Goal: Task Accomplishment & Management: Manage account settings

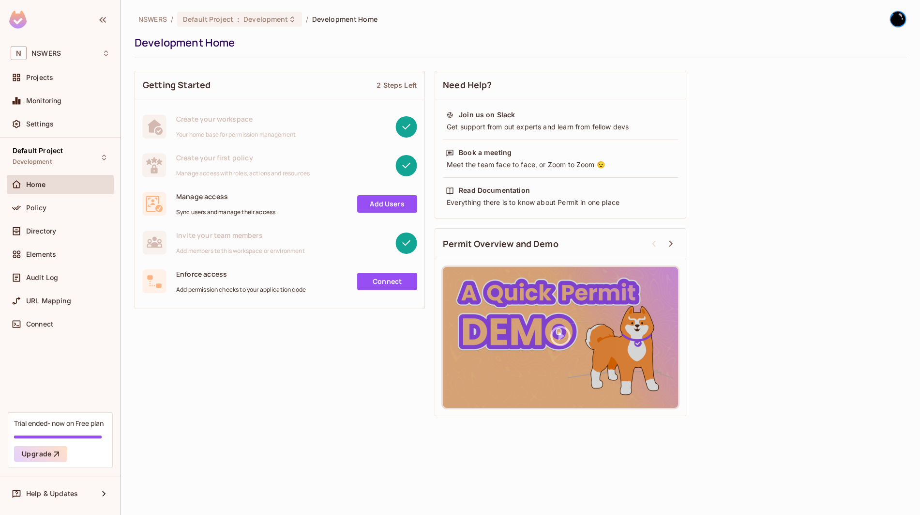
click at [67, 134] on div "Settings" at bounding box center [60, 125] width 107 height 23
click at [61, 120] on div "Settings" at bounding box center [68, 124] width 84 height 8
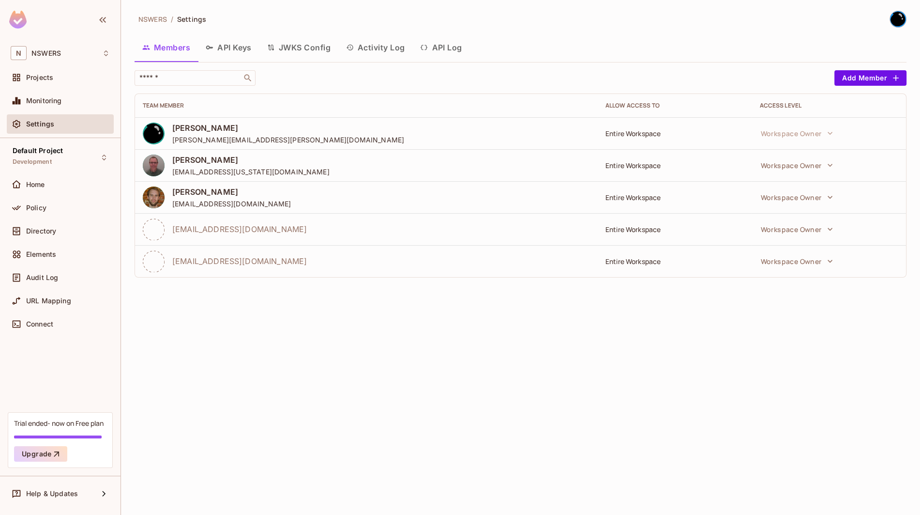
click at [233, 38] on button "API Keys" at bounding box center [228, 47] width 61 height 24
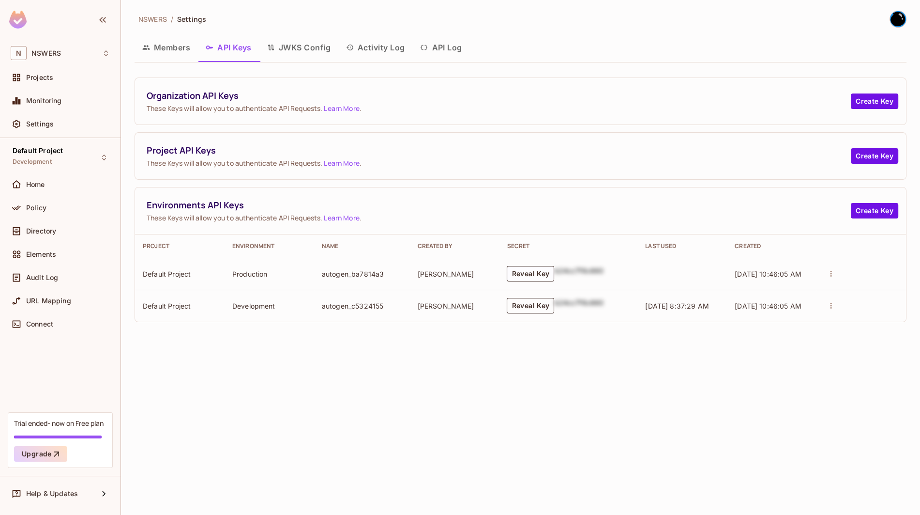
click at [530, 305] on button "Reveal Key" at bounding box center [530, 305] width 47 height 15
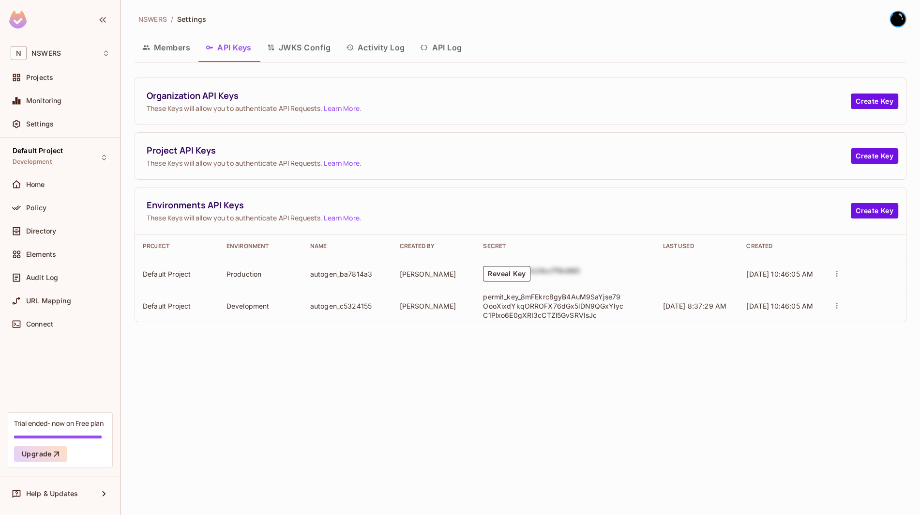
click at [536, 303] on p "permit_key_8mFEkrc8gyB4AuM9SaYjse79OooXixdYkqORROFX76dGx5lDN9QGxYlycC1Plxo6E0gX…" at bounding box center [553, 306] width 140 height 28
drag, startPoint x: 609, startPoint y: 314, endPoint x: 483, endPoint y: 296, distance: 127.1
click at [483, 296] on p "permit_key_8mFEkrc8gyB4AuM9SaYjse79OooXixdYkqORROFX76dGx5lDN9QGxYlycC1Plxo6E0gX…" at bounding box center [553, 306] width 140 height 28
copy p "permit_key_8mFEkrc8gyB4AuM9SaYjse79OooXixdYkqORROFX76dGx5lDN9QGxYlycC1Plxo6E0gX…"
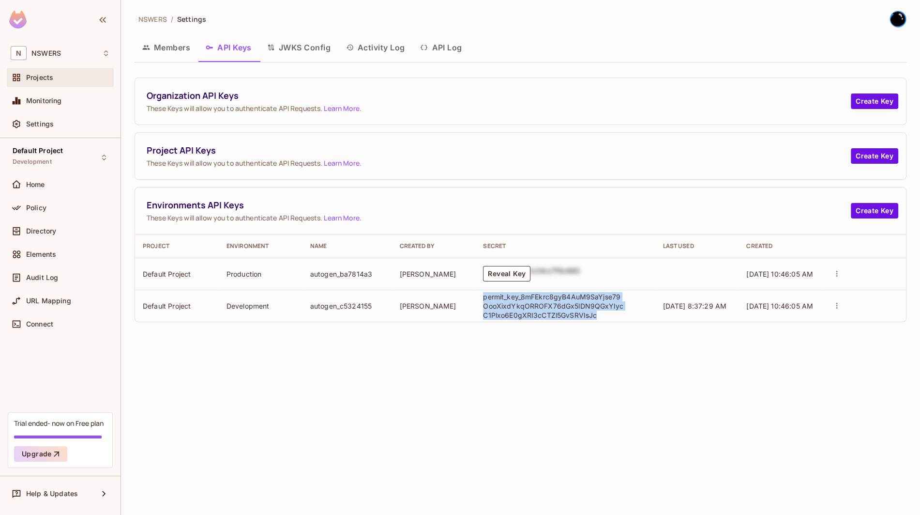
click at [63, 86] on div "Projects" at bounding box center [60, 77] width 107 height 19
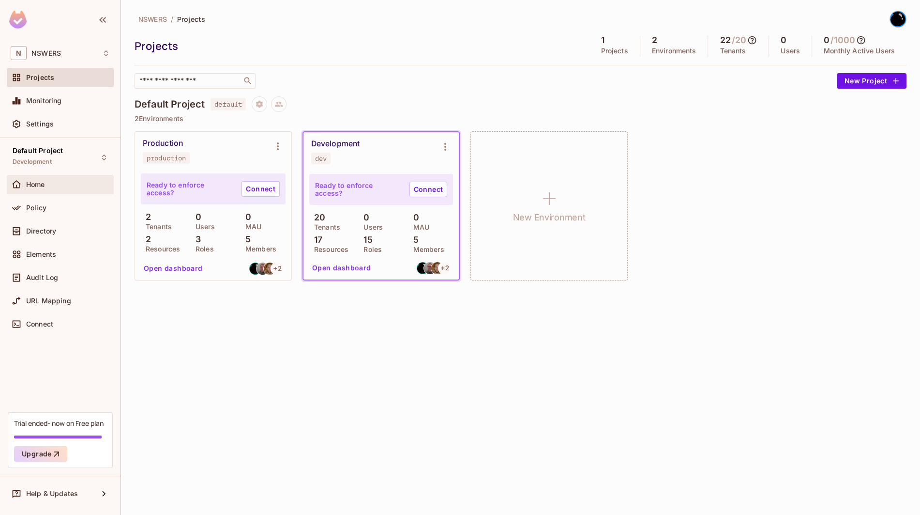
click at [65, 187] on div "Home" at bounding box center [68, 185] width 84 height 8
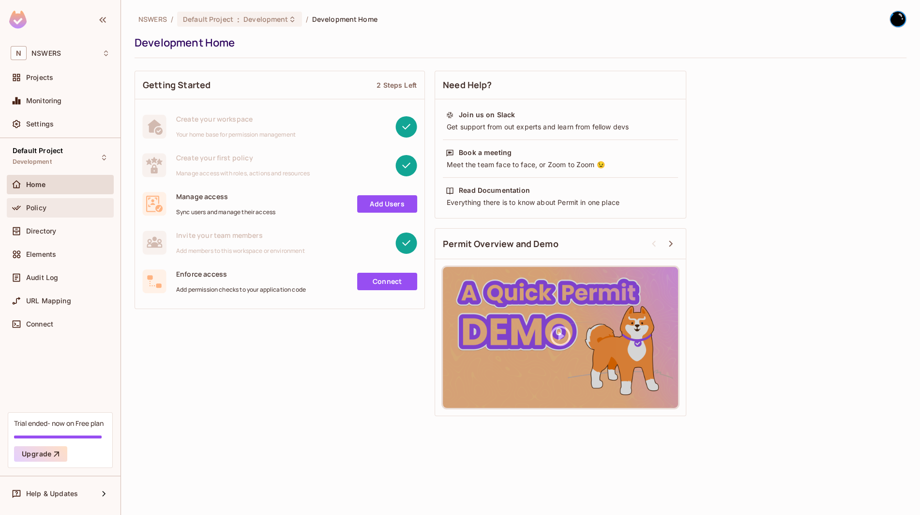
click at [57, 208] on div "Policy" at bounding box center [68, 208] width 84 height 8
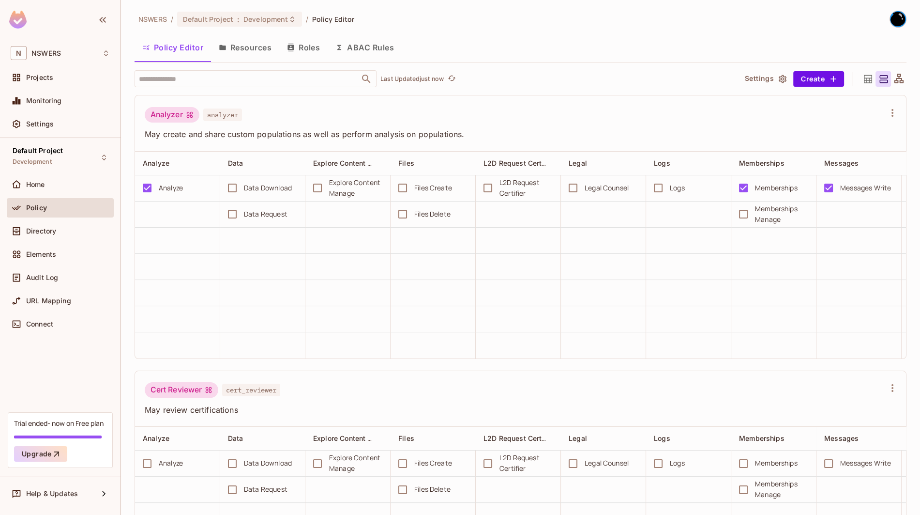
click at [220, 114] on span "analyzer" at bounding box center [222, 114] width 39 height 13
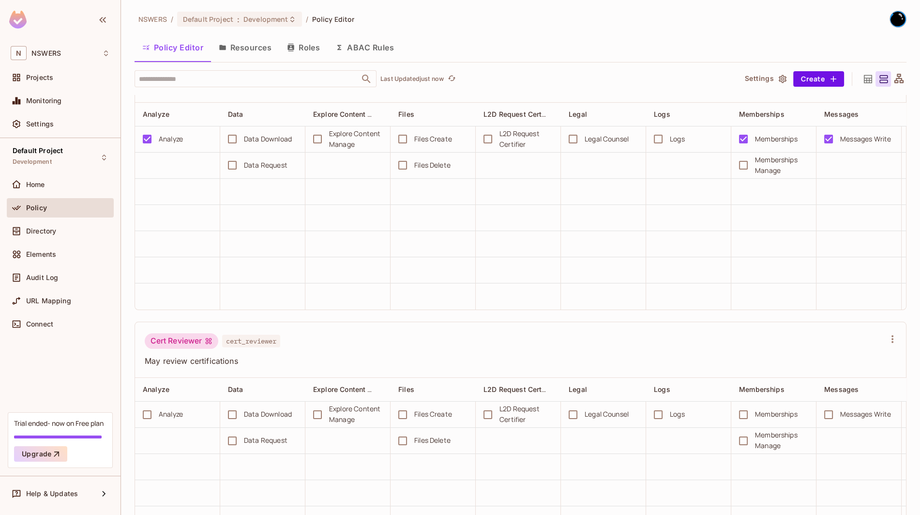
scroll to position [70, 0]
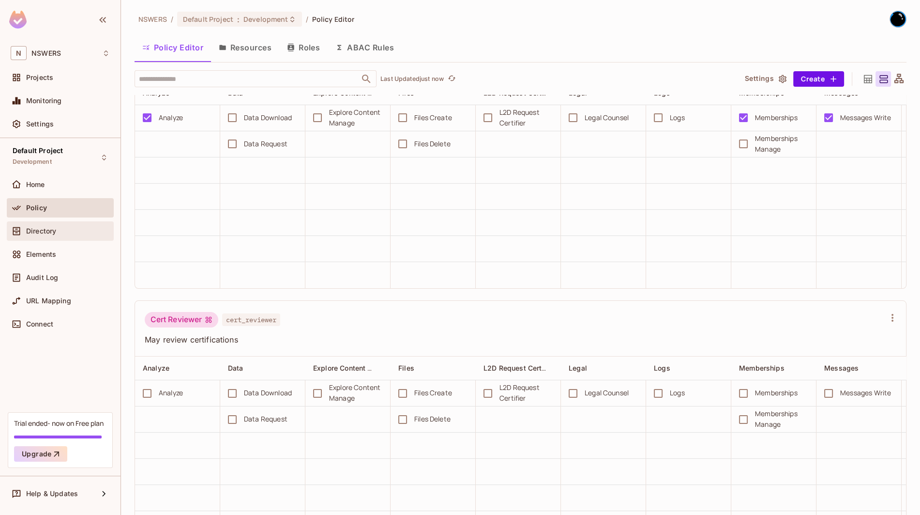
click at [54, 230] on span "Directory" at bounding box center [41, 231] width 30 height 8
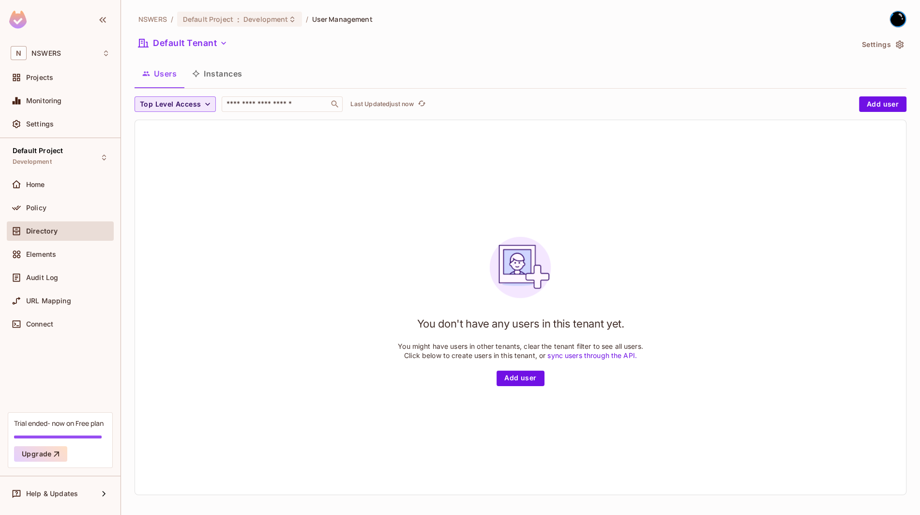
click at [206, 111] on button "Top Level Access" at bounding box center [175, 103] width 81 height 15
click at [191, 127] on span "Analyzer" at bounding box center [221, 125] width 158 height 9
click at [180, 97] on button "Analyzer" at bounding box center [160, 103] width 51 height 15
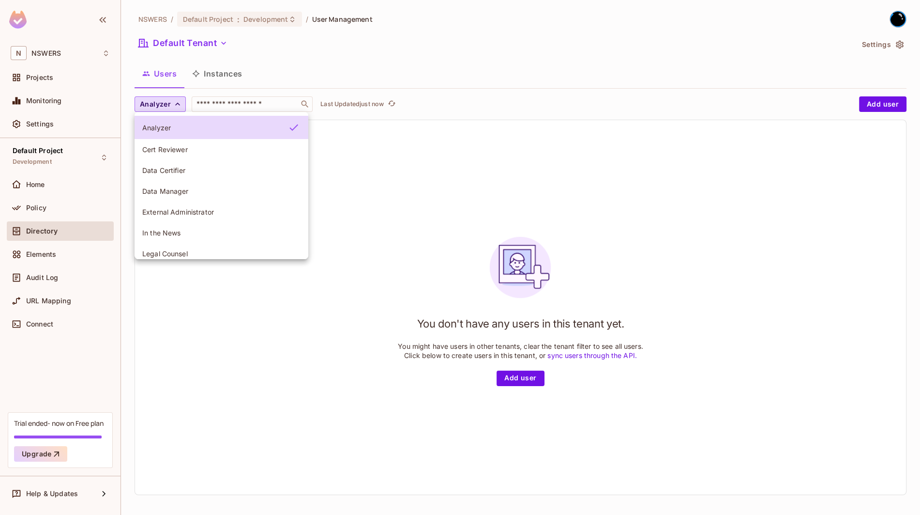
click at [52, 76] on div at bounding box center [460, 257] width 920 height 515
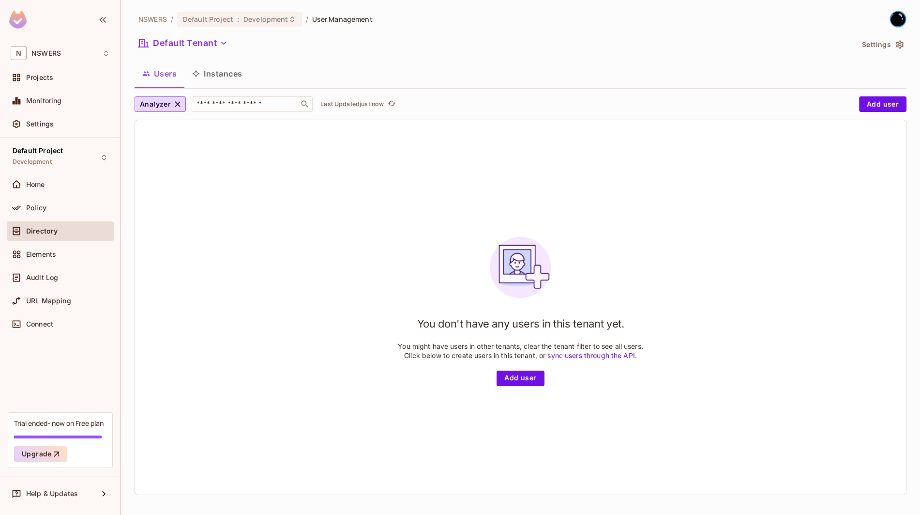
click at [52, 76] on span "Projects" at bounding box center [39, 78] width 27 height 8
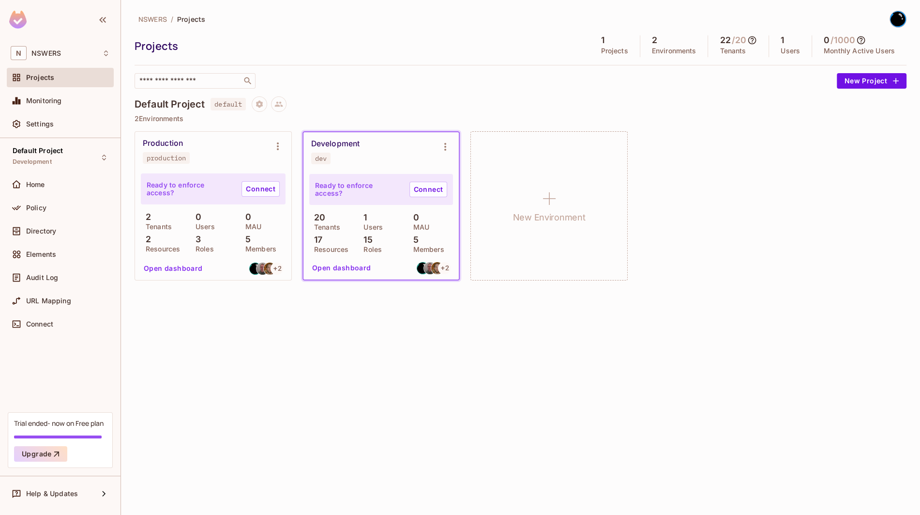
click at [321, 219] on p "20" at bounding box center [317, 218] width 16 height 10
click at [367, 165] on div "Development dev" at bounding box center [381, 151] width 155 height 39
click at [333, 144] on div "Development" at bounding box center [335, 144] width 48 height 10
click at [330, 271] on button "Open dashboard" at bounding box center [341, 267] width 67 height 15
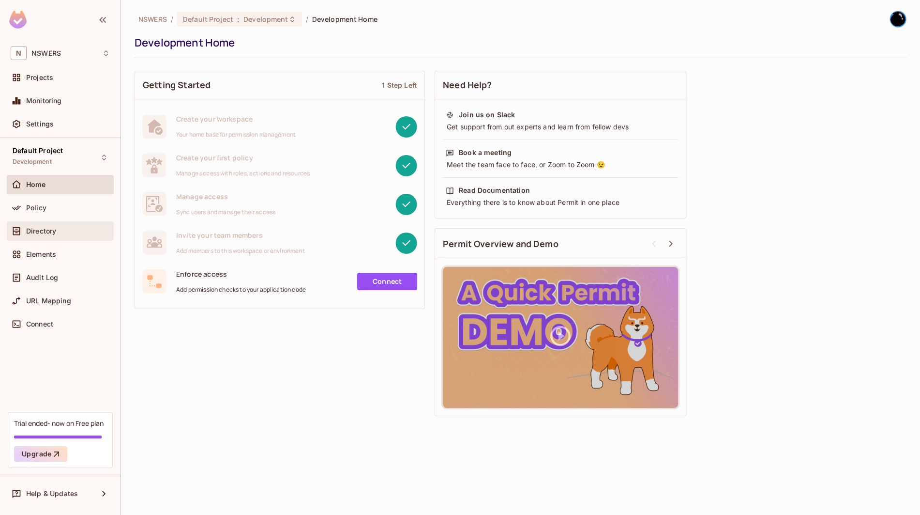
click at [74, 225] on div "Directory" at bounding box center [60, 231] width 99 height 12
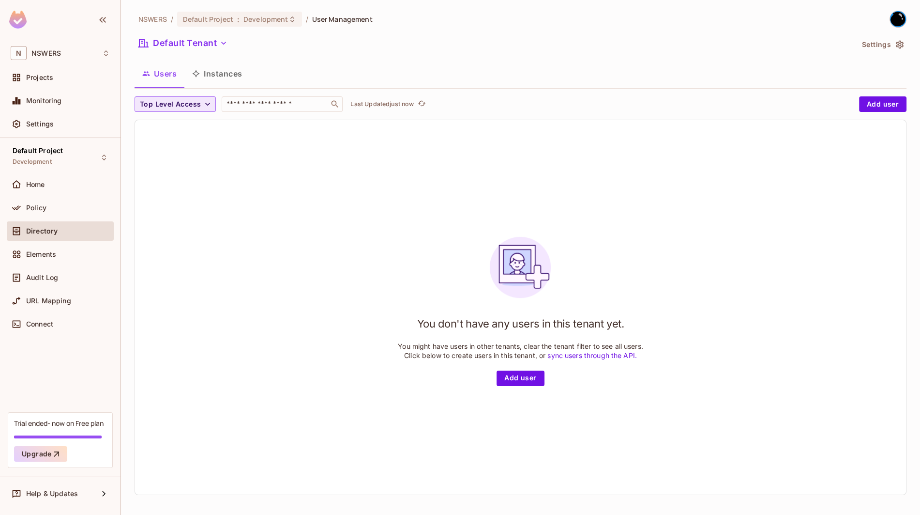
click at [175, 102] on span "Top Level Access" at bounding box center [170, 104] width 61 height 12
click at [175, 102] on div at bounding box center [460, 257] width 920 height 515
click at [55, 264] on div "Elements" at bounding box center [60, 255] width 107 height 23
click at [58, 253] on div "Elements" at bounding box center [68, 254] width 84 height 8
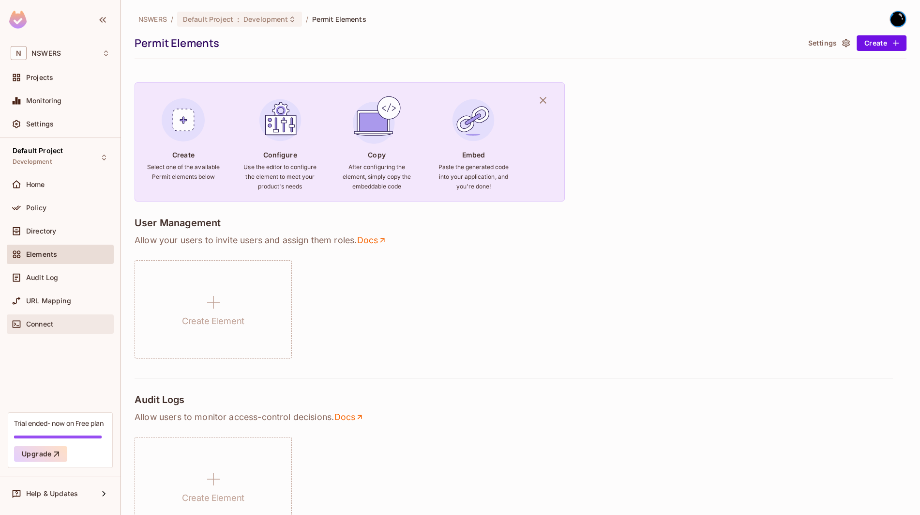
click at [60, 320] on div "Connect" at bounding box center [68, 324] width 84 height 8
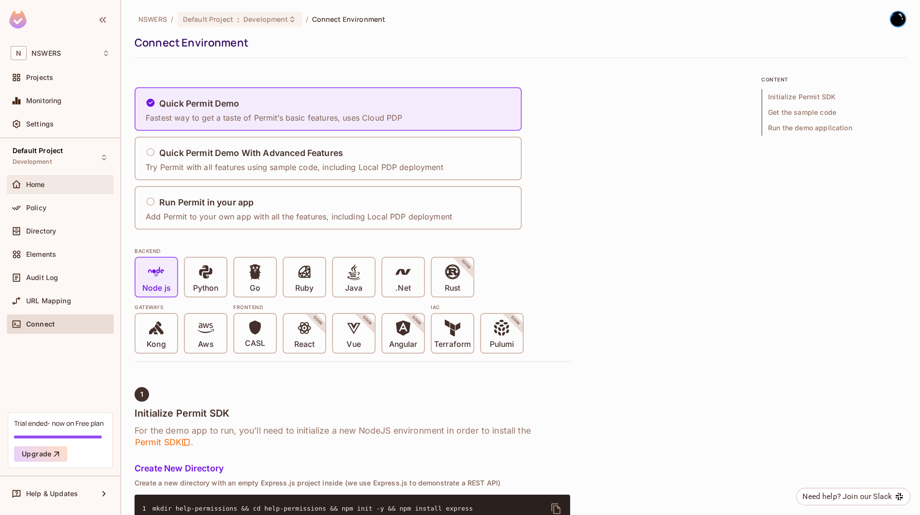
click at [74, 187] on div "Home" at bounding box center [68, 185] width 84 height 8
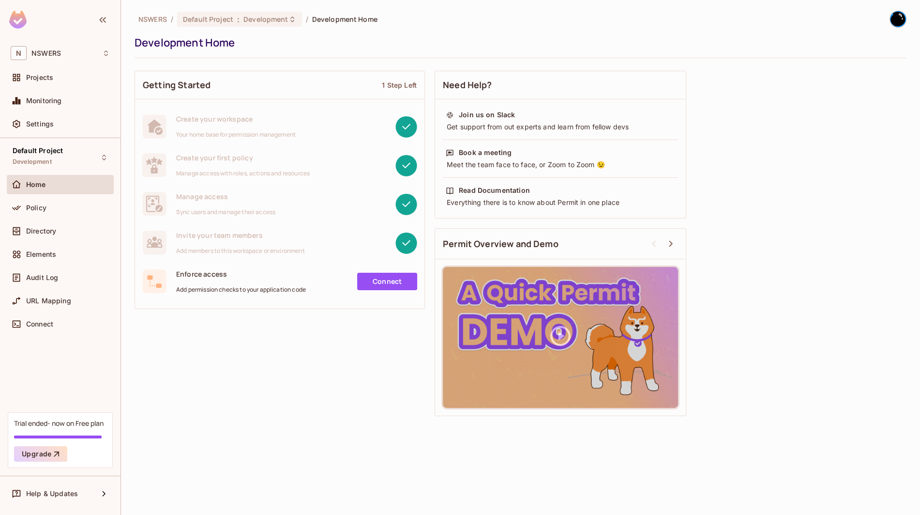
click at [899, 23] on img at bounding box center [898, 19] width 16 height 16
click at [278, 29] on div at bounding box center [460, 257] width 920 height 515
click at [285, 20] on span "Development" at bounding box center [265, 19] width 45 height 9
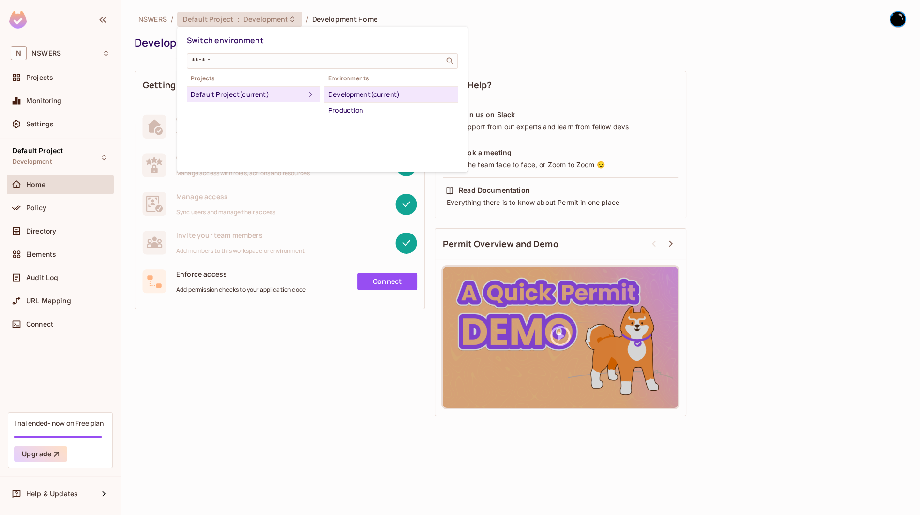
click at [275, 291] on div at bounding box center [460, 257] width 920 height 515
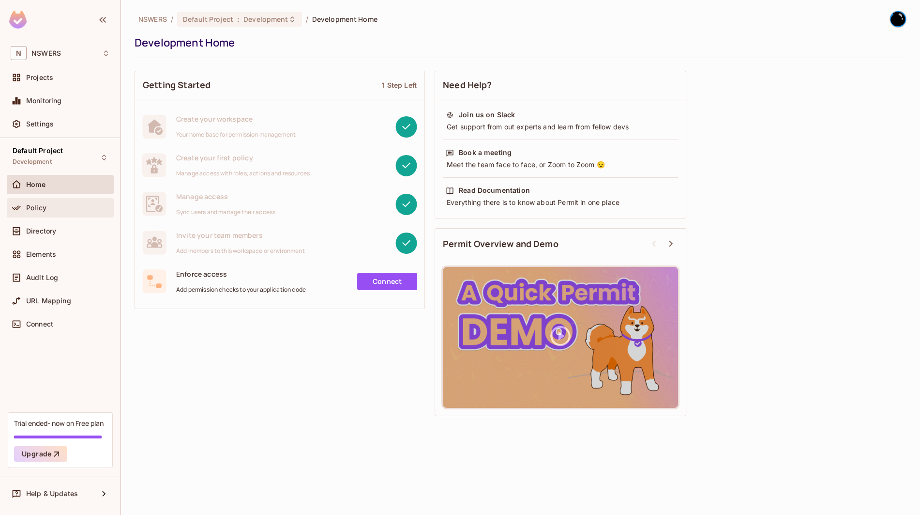
click at [55, 202] on div "Policy" at bounding box center [60, 208] width 99 height 12
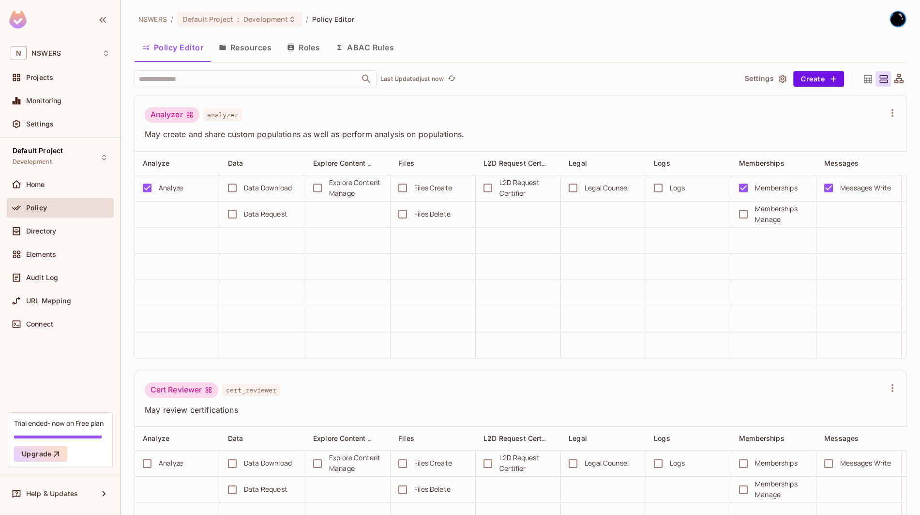
click at [245, 46] on button "Resources" at bounding box center [245, 47] width 68 height 24
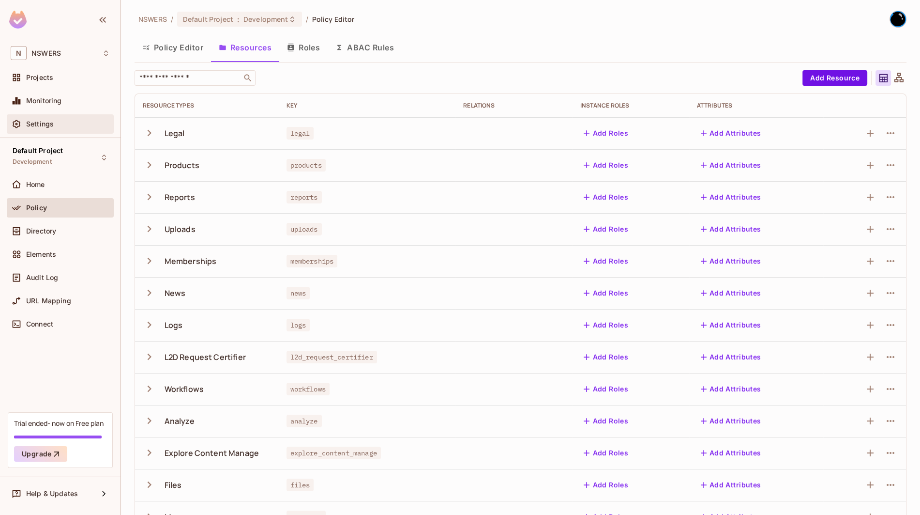
click at [48, 114] on div "Settings" at bounding box center [60, 123] width 107 height 19
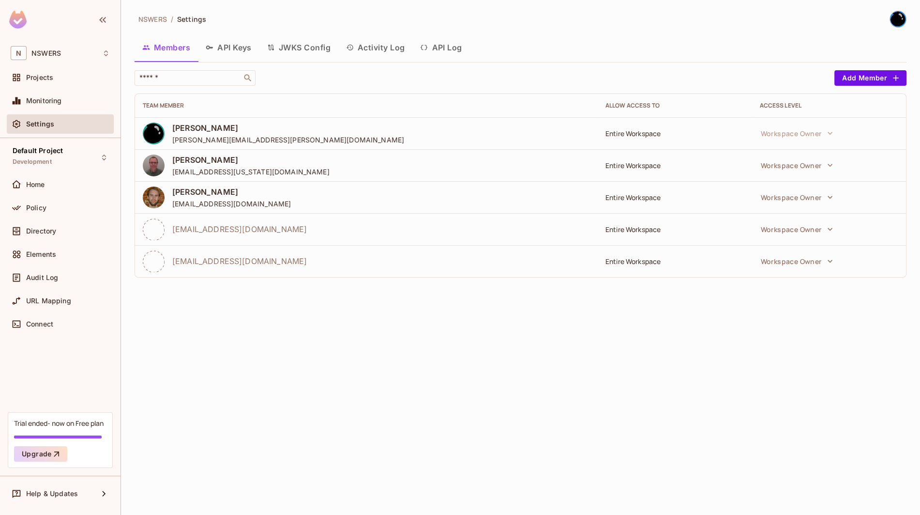
click at [155, 16] on span "NSWERS" at bounding box center [152, 19] width 29 height 9
click at [73, 72] on div "Projects" at bounding box center [60, 78] width 99 height 12
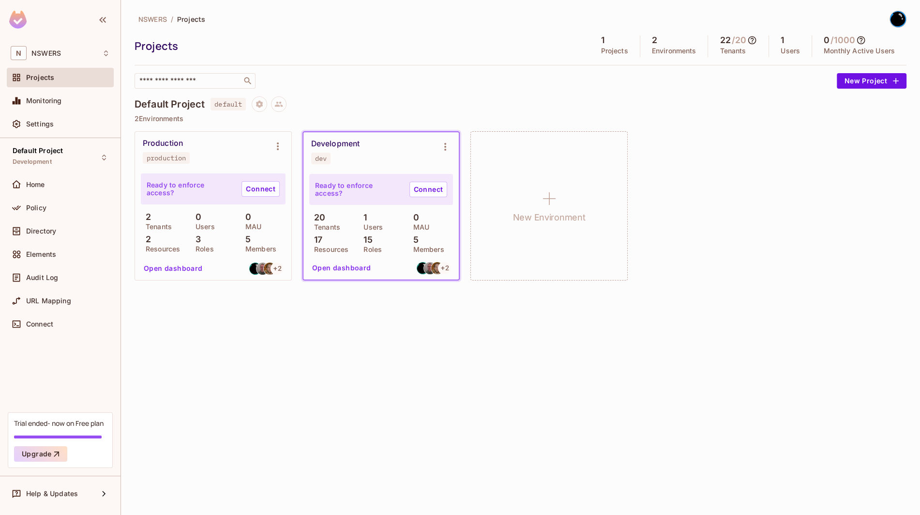
click at [723, 43] on h5 "22" at bounding box center [725, 40] width 11 height 10
click at [727, 44] on h5 "22" at bounding box center [725, 40] width 11 height 10
click at [757, 44] on icon at bounding box center [752, 40] width 10 height 10
click at [901, 16] on div at bounding box center [460, 257] width 920 height 515
click at [901, 16] on img at bounding box center [898, 19] width 16 height 16
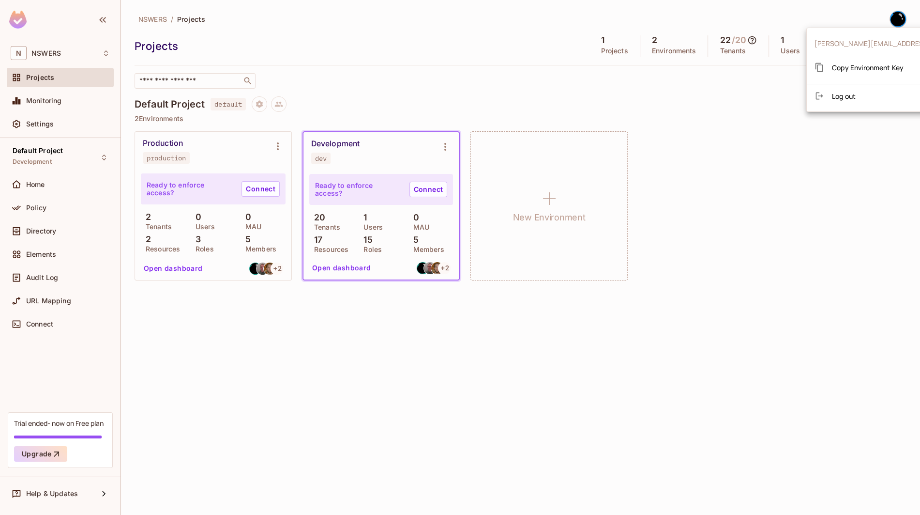
click at [649, 109] on div at bounding box center [460, 257] width 920 height 515
click at [757, 42] on icon at bounding box center [752, 40] width 8 height 8
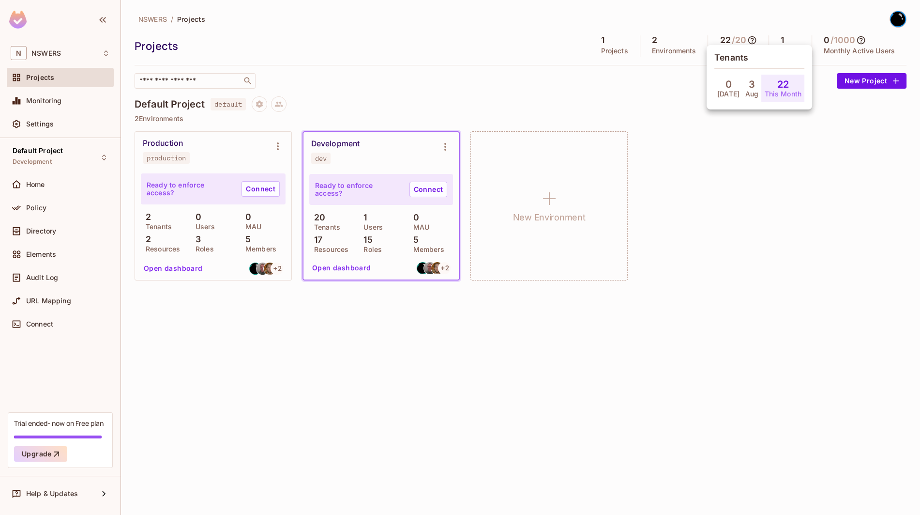
click at [777, 88] on h4 "22" at bounding box center [783, 84] width 12 height 12
drag, startPoint x: 775, startPoint y: 88, endPoint x: 747, endPoint y: 81, distance: 28.9
click at [777, 88] on h4 "22" at bounding box center [783, 84] width 12 height 12
click at [728, 51] on div "Tenants 0 Jul 3 Aug 22 This Month" at bounding box center [760, 77] width 106 height 64
click at [419, 240] on div at bounding box center [460, 257] width 920 height 515
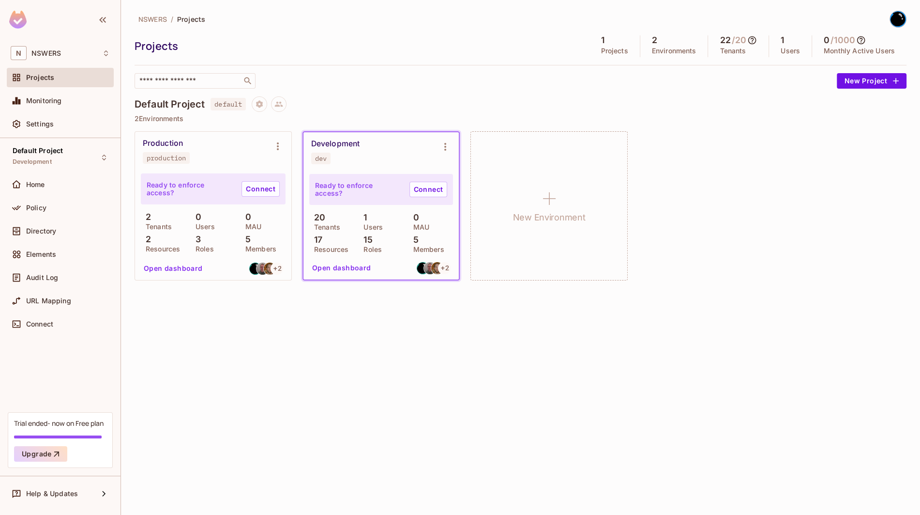
click at [324, 226] on p "Tenants" at bounding box center [324, 227] width 31 height 8
click at [316, 216] on p "20" at bounding box center [317, 218] width 16 height 10
click at [329, 272] on button "Open dashboard" at bounding box center [341, 267] width 67 height 15
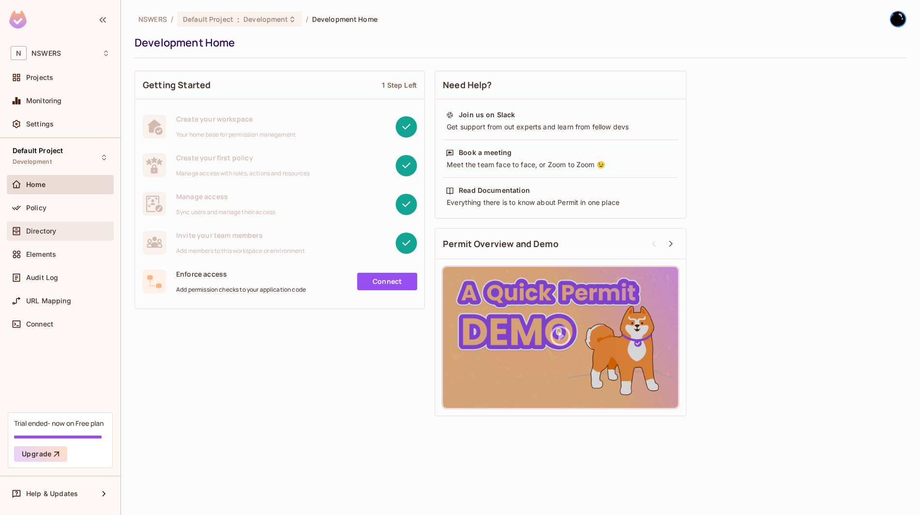
click at [37, 230] on span "Directory" at bounding box center [41, 231] width 30 height 8
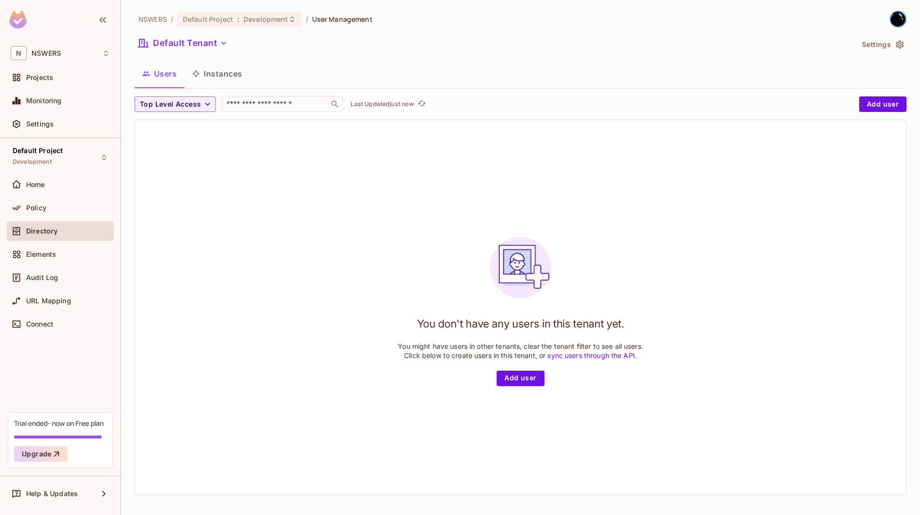
click at [168, 70] on button "Users" at bounding box center [160, 73] width 50 height 24
click at [896, 51] on button "Settings" at bounding box center [882, 44] width 48 height 15
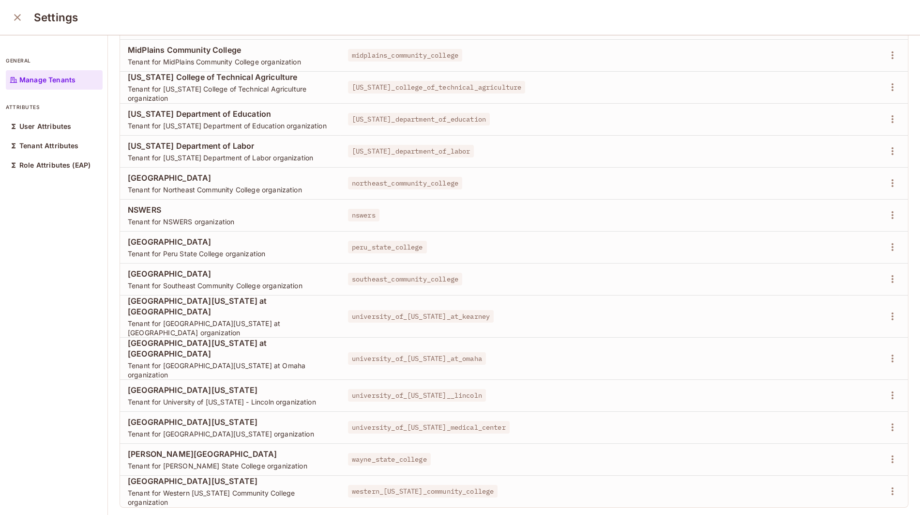
scroll to position [0, 0]
click at [605, 283] on div "southeast_community_college" at bounding box center [590, 278] width 484 height 10
click at [23, 9] on div "Settings" at bounding box center [460, 17] width 920 height 35
click at [15, 22] on icon "close" at bounding box center [18, 17] width 12 height 12
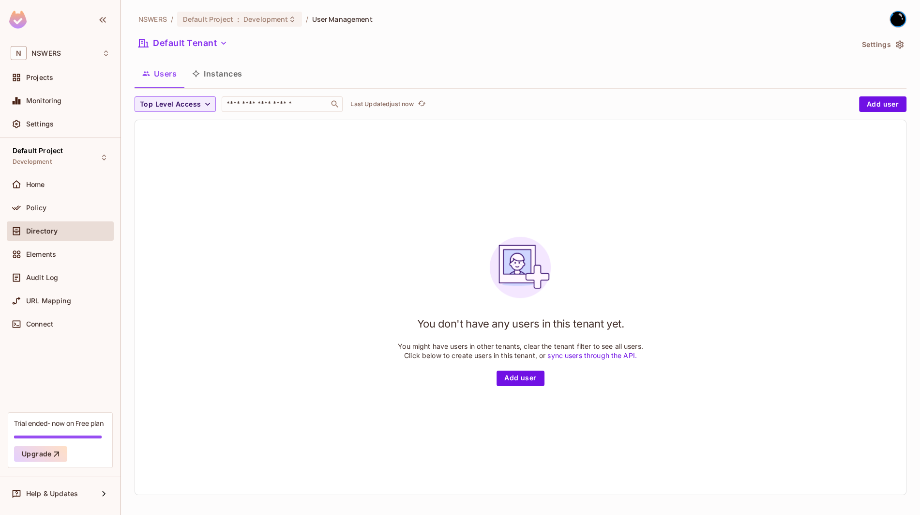
click at [172, 78] on button "Users" at bounding box center [160, 73] width 50 height 24
click at [182, 103] on span "Top Level Access" at bounding box center [170, 104] width 61 height 12
click at [180, 102] on div at bounding box center [460, 257] width 920 height 515
click at [216, 41] on button "Default Tenant" at bounding box center [183, 42] width 97 height 15
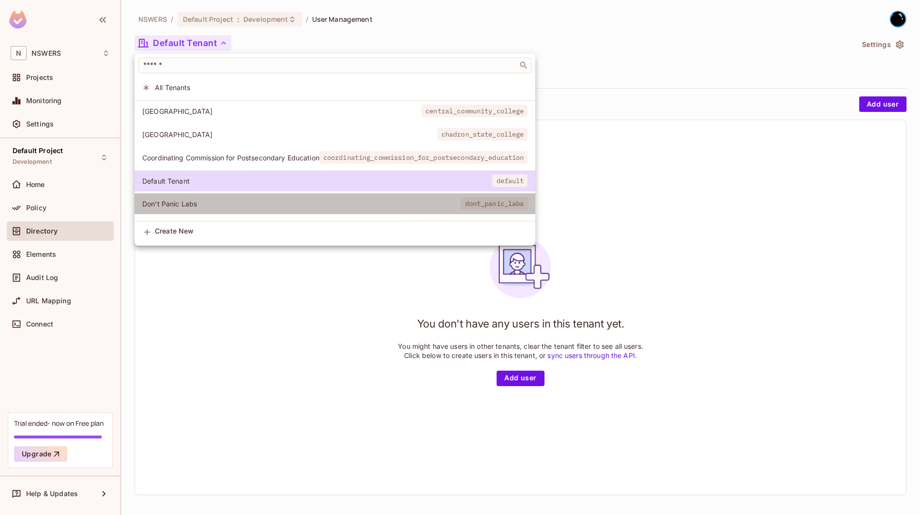
click at [195, 203] on span "Don't Panic Labs" at bounding box center [301, 203] width 319 height 9
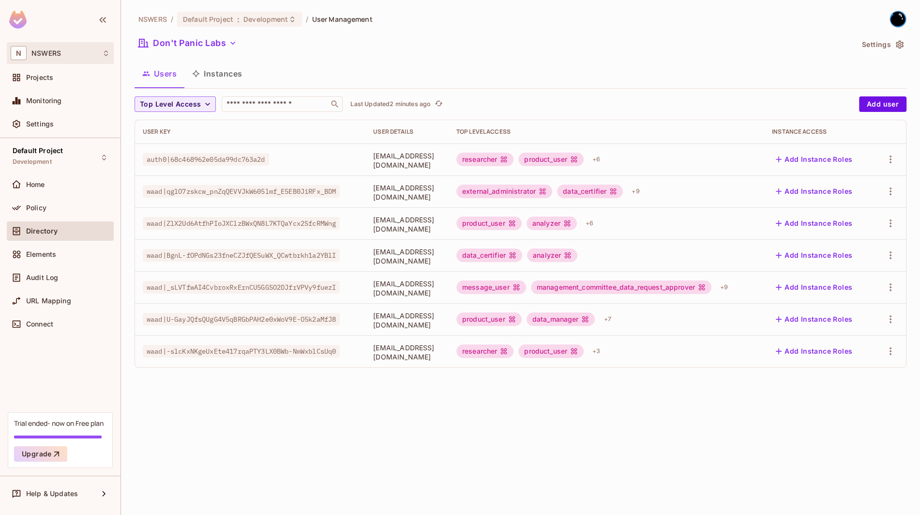
click at [73, 53] on div "N NSWERS" at bounding box center [60, 53] width 99 height 14
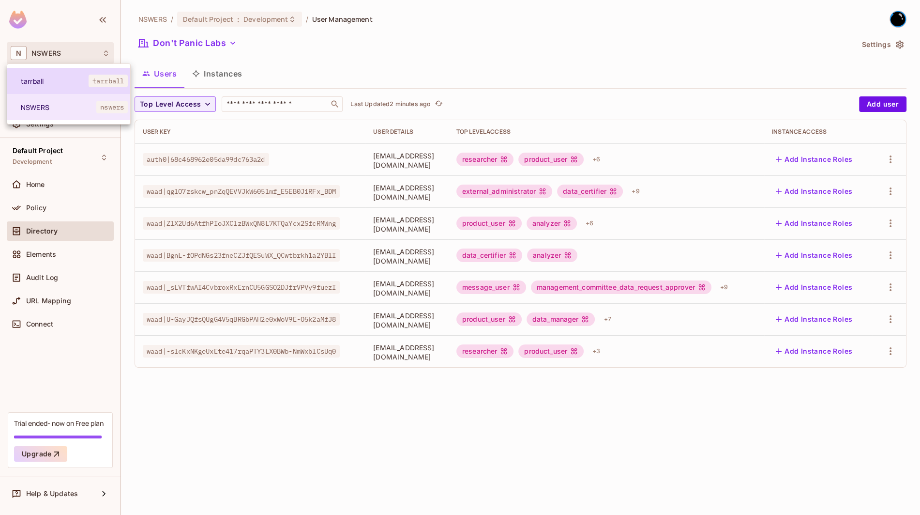
click at [64, 82] on span "tarrball" at bounding box center [55, 80] width 68 height 9
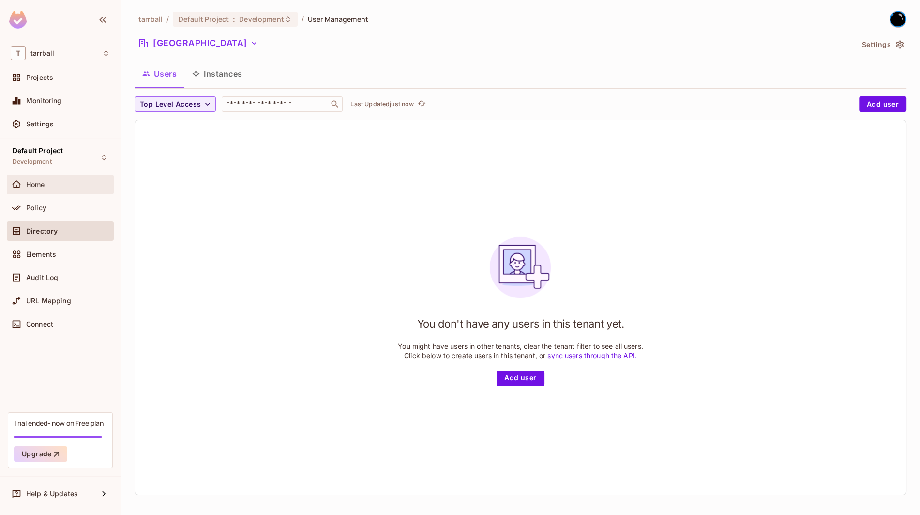
click at [38, 177] on div "Home" at bounding box center [60, 184] width 107 height 19
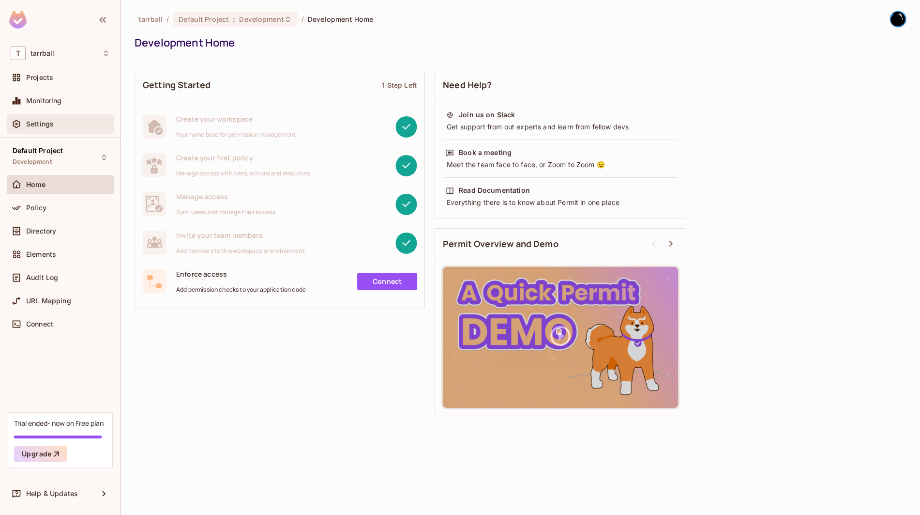
click at [54, 127] on div "Settings" at bounding box center [68, 124] width 84 height 8
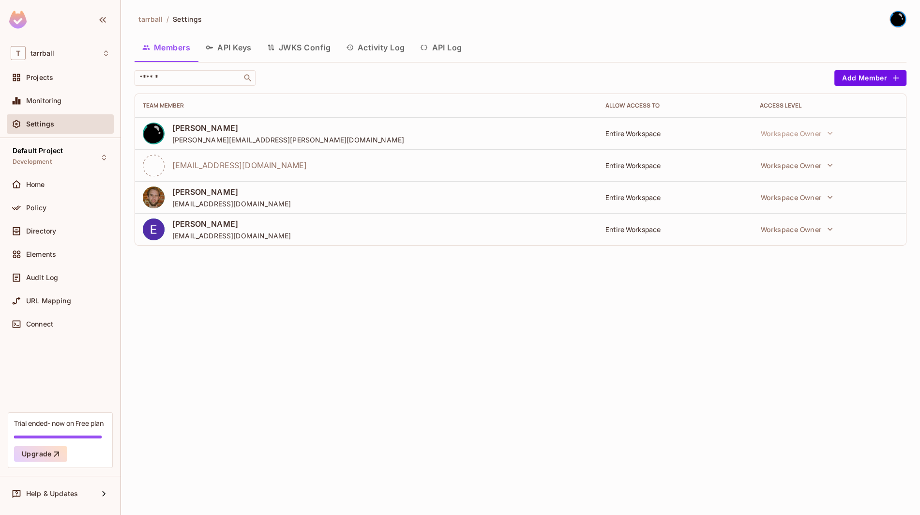
click at [177, 166] on span "[EMAIL_ADDRESS][DOMAIN_NAME]" at bounding box center [239, 165] width 135 height 11
drag, startPoint x: 173, startPoint y: 236, endPoint x: 282, endPoint y: 236, distance: 108.9
click at [282, 236] on div "[PERSON_NAME] [EMAIL_ADDRESS][DOMAIN_NAME]" at bounding box center [366, 229] width 447 height 22
copy span "[EMAIL_ADDRESS][DOMAIN_NAME]"
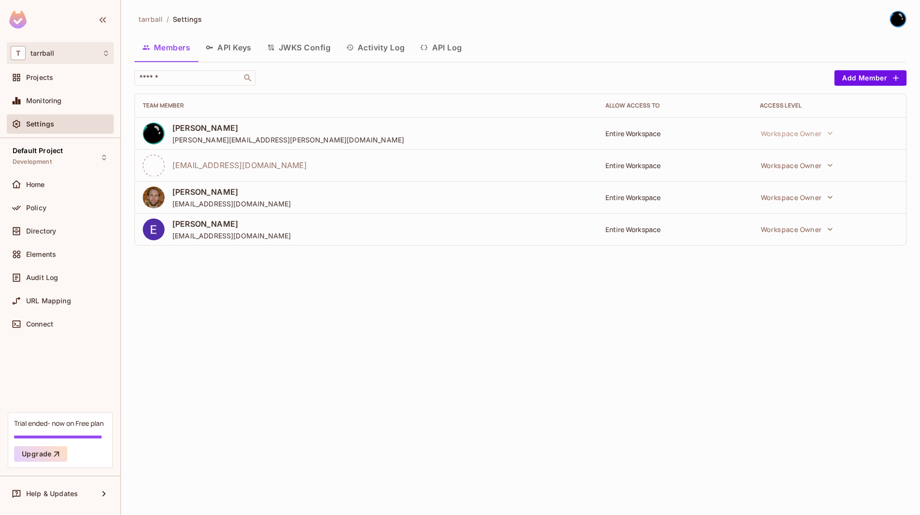
click at [73, 45] on div "T tarrball" at bounding box center [60, 53] width 107 height 22
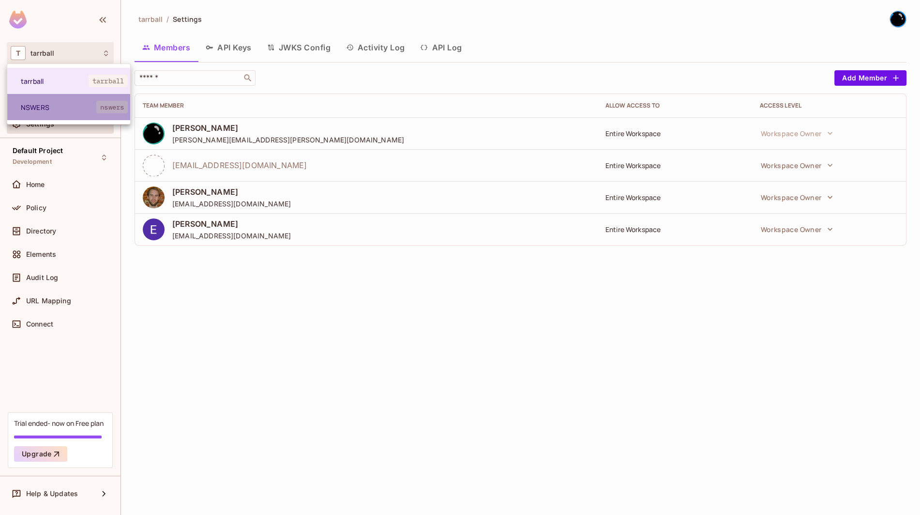
click at [65, 105] on span "NSWERS" at bounding box center [59, 107] width 76 height 9
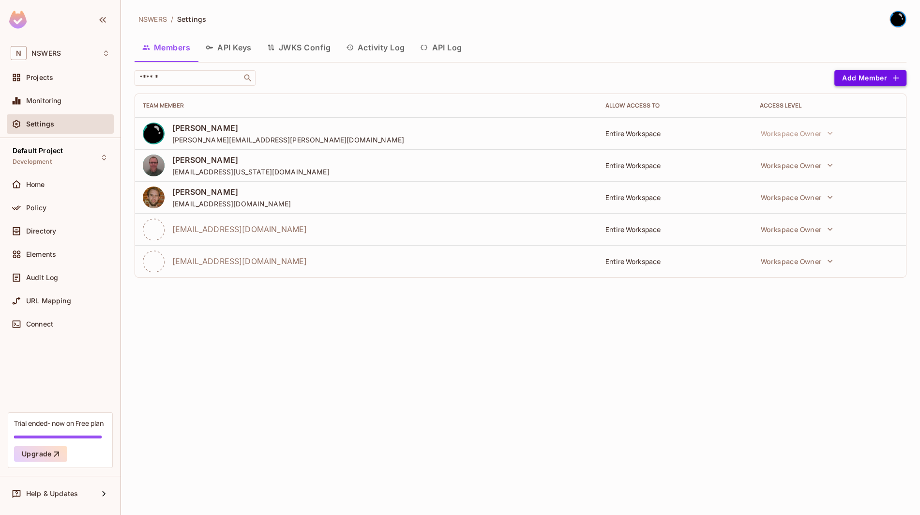
click at [868, 77] on button "Add Member" at bounding box center [871, 77] width 72 height 15
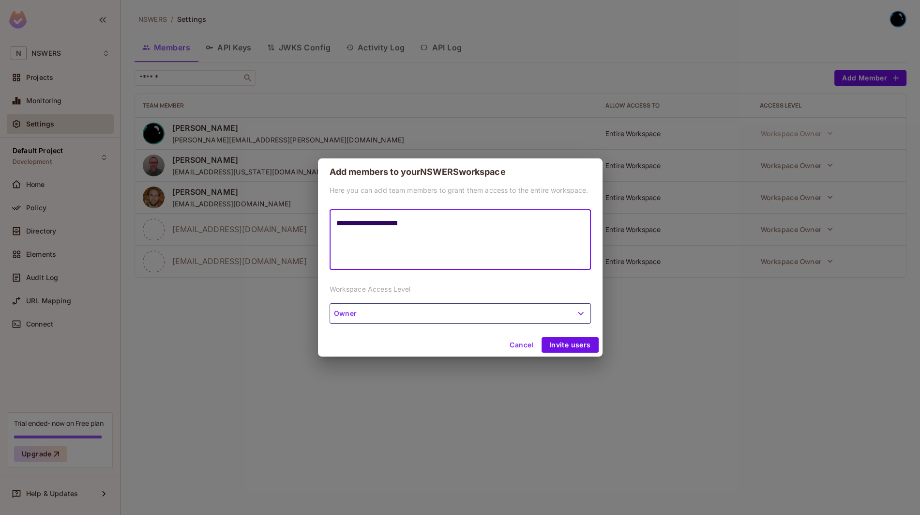
type textarea "**********"
click at [515, 316] on button "Owner" at bounding box center [460, 313] width 261 height 20
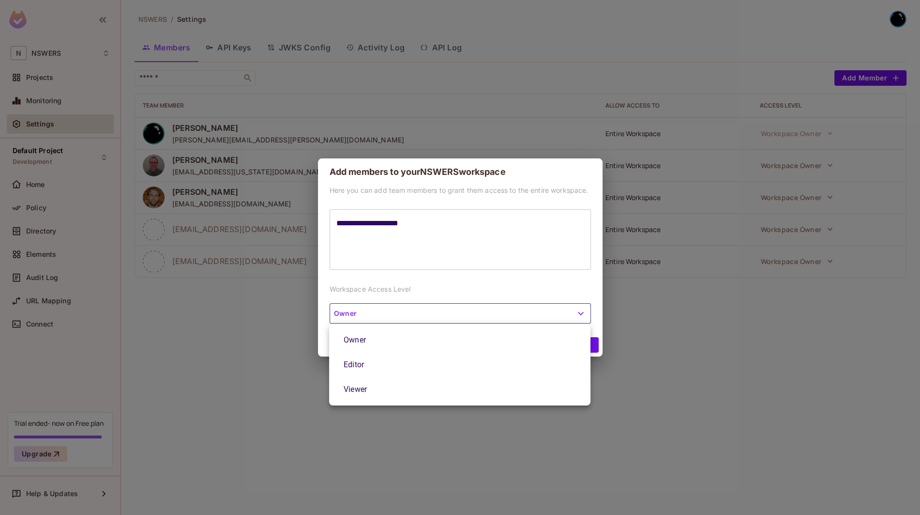
click at [534, 291] on div at bounding box center [460, 257] width 920 height 515
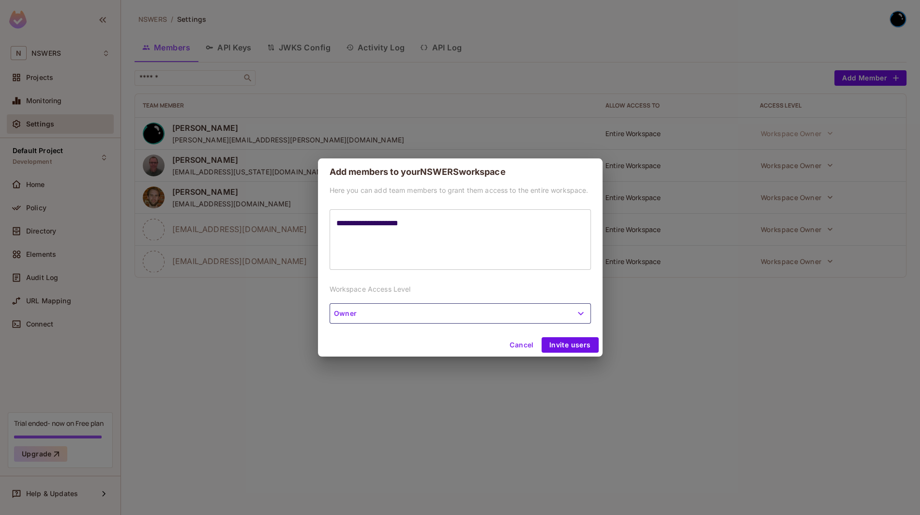
click at [579, 319] on button "Owner" at bounding box center [460, 313] width 261 height 20
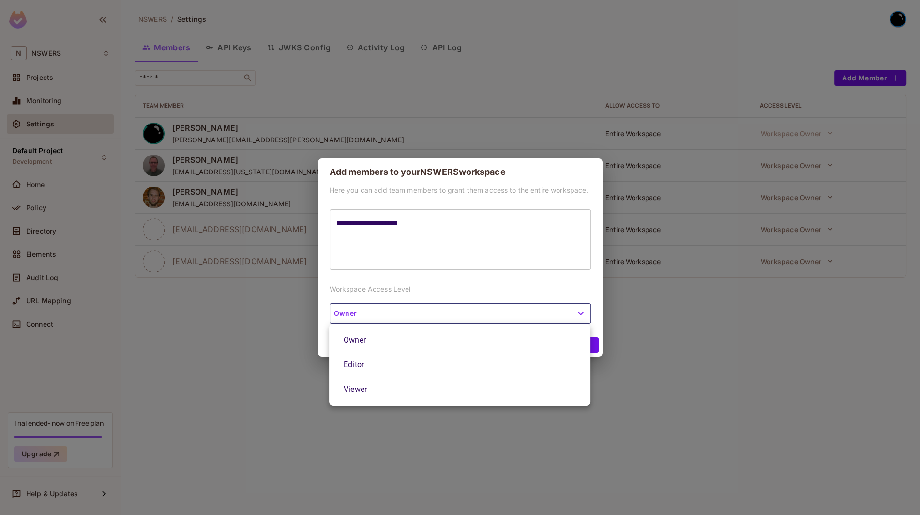
click at [499, 370] on li "Editor" at bounding box center [459, 364] width 261 height 25
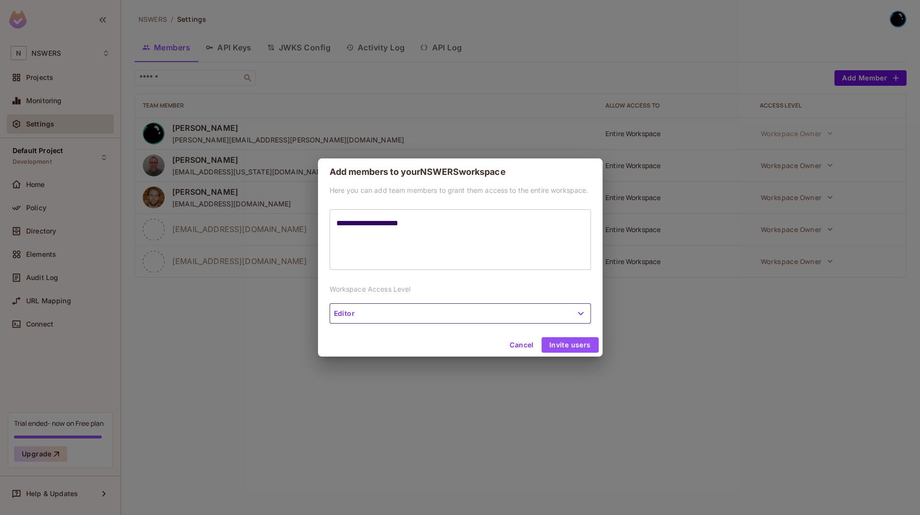
click at [589, 349] on button "Invite users" at bounding box center [570, 344] width 57 height 15
